Goal: Navigation & Orientation: Find specific page/section

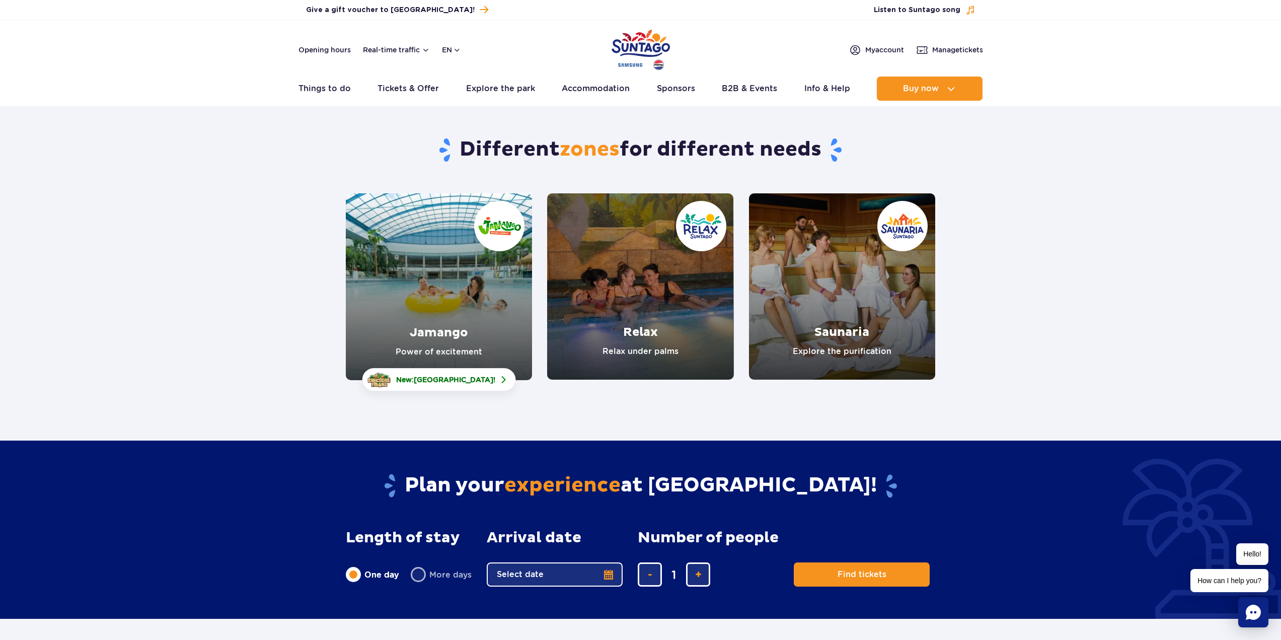
click at [466, 292] on link "Jamango" at bounding box center [439, 286] width 186 height 187
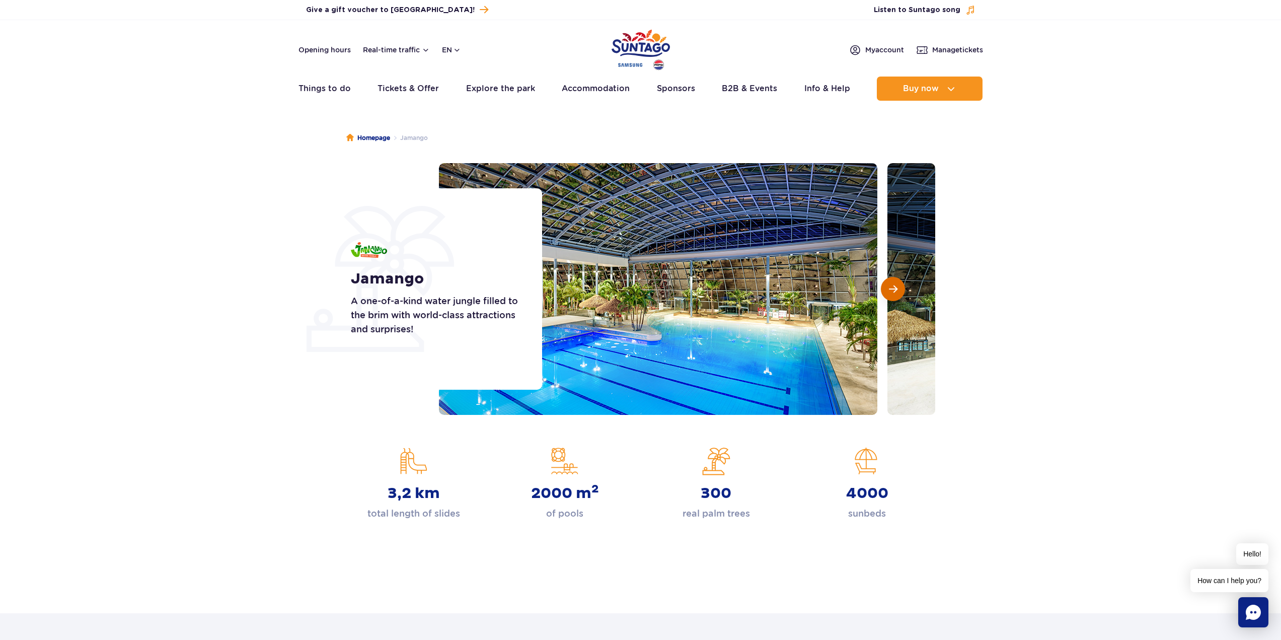
click at [896, 292] on span "Next slide" at bounding box center [893, 288] width 9 height 9
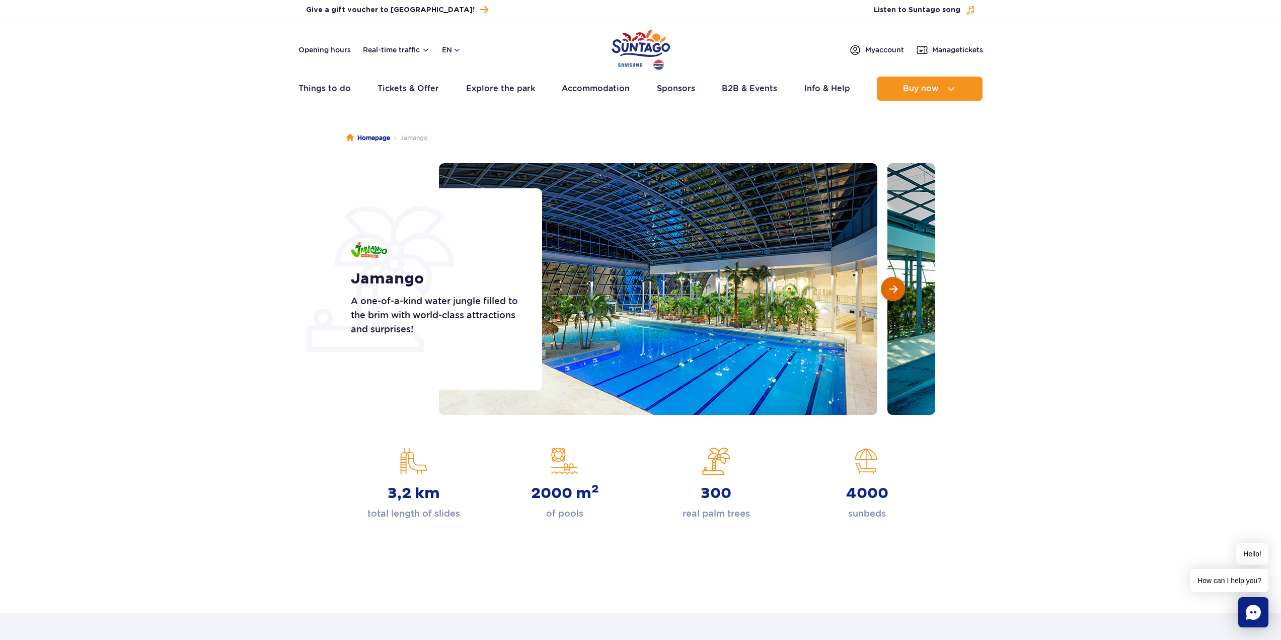
click at [896, 292] on span "Next slide" at bounding box center [893, 288] width 9 height 9
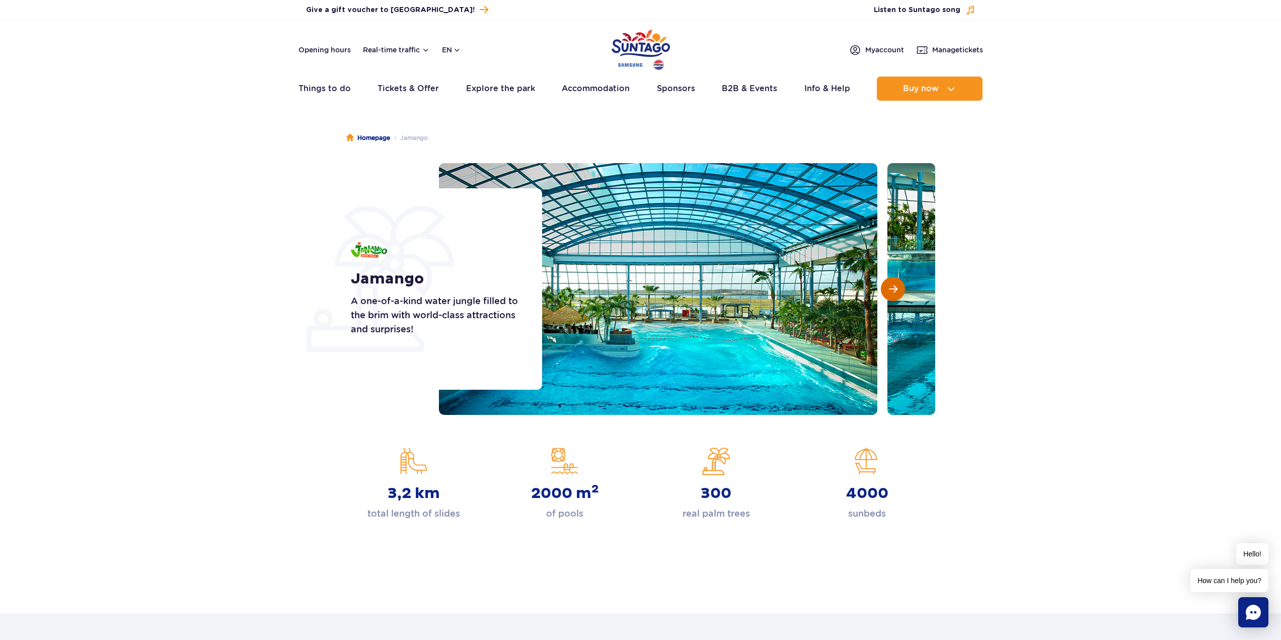
click at [896, 292] on span "Next slide" at bounding box center [893, 288] width 9 height 9
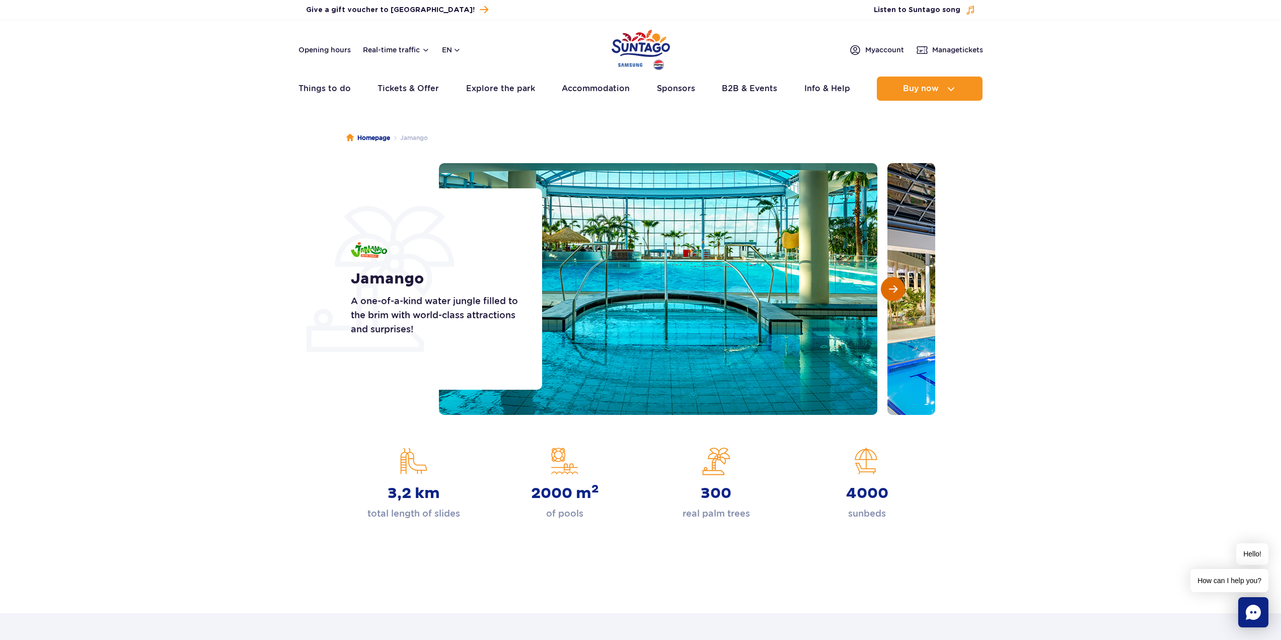
click at [896, 292] on span "Next slide" at bounding box center [893, 288] width 9 height 9
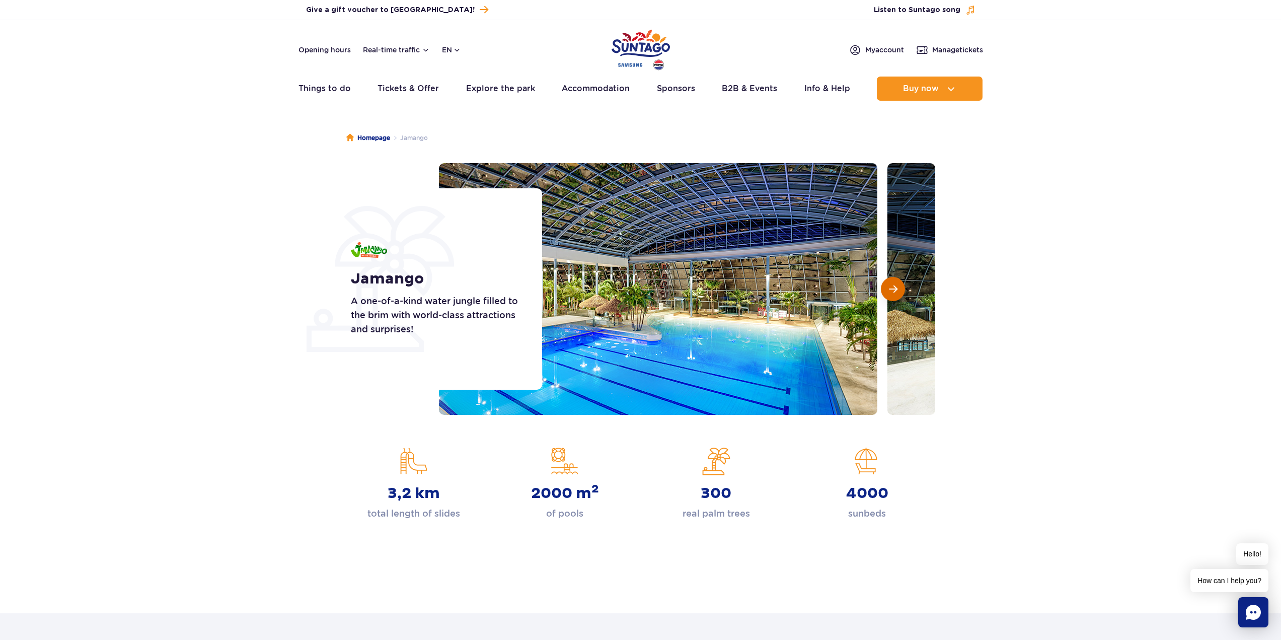
click at [896, 292] on span "Next slide" at bounding box center [893, 288] width 9 height 9
